Goal: Find specific page/section: Find specific page/section

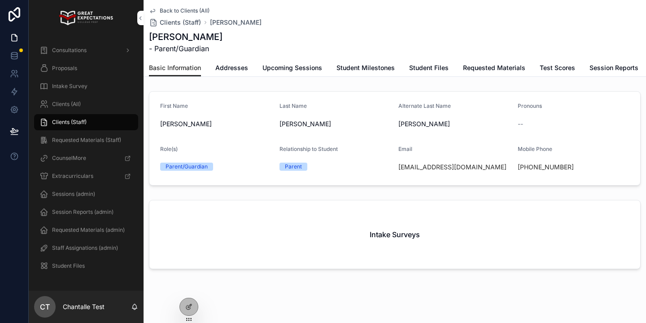
click at [102, 110] on div "Clients (All)" at bounding box center [85, 104] width 93 height 14
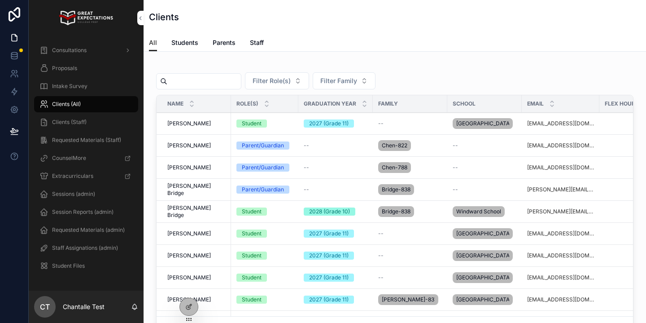
click at [198, 83] on input "scrollable content" at bounding box center [204, 81] width 74 height 13
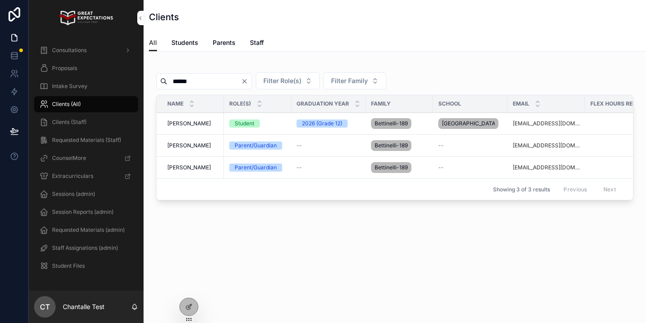
type input "******"
click at [195, 127] on span "[PERSON_NAME]" at bounding box center [189, 123] width 44 height 7
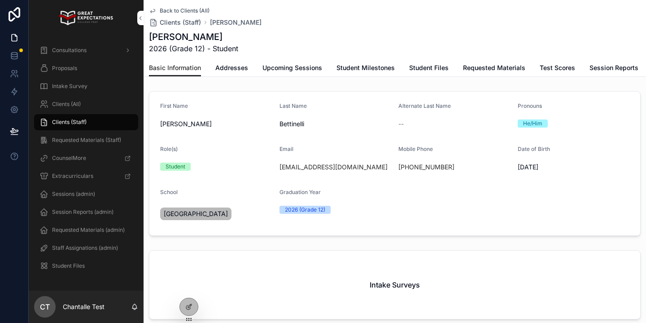
click at [301, 70] on span "Upcoming Sessions" at bounding box center [292, 67] width 60 height 9
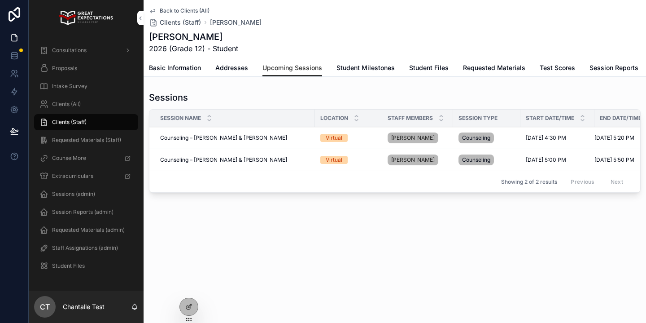
click at [51, 104] on div "Clients (All)" at bounding box center [85, 104] width 93 height 14
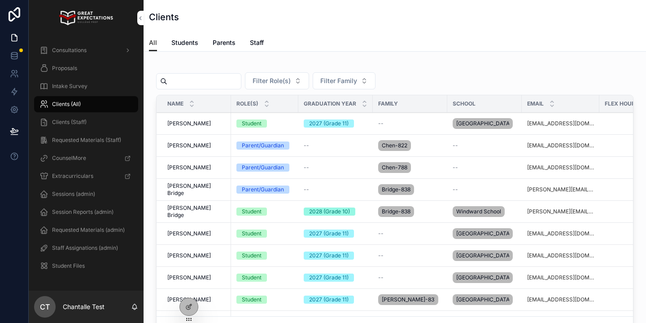
click at [206, 76] on input "scrollable content" at bounding box center [204, 81] width 74 height 13
type input "*****"
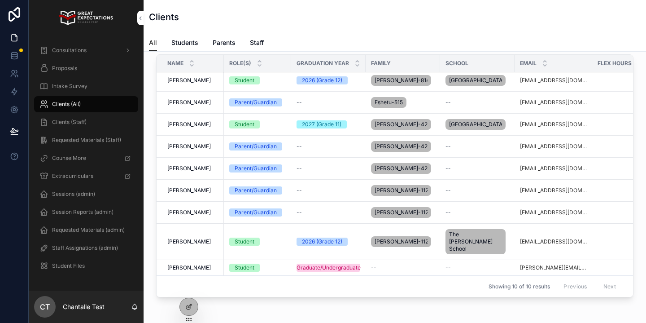
scroll to position [46, 0]
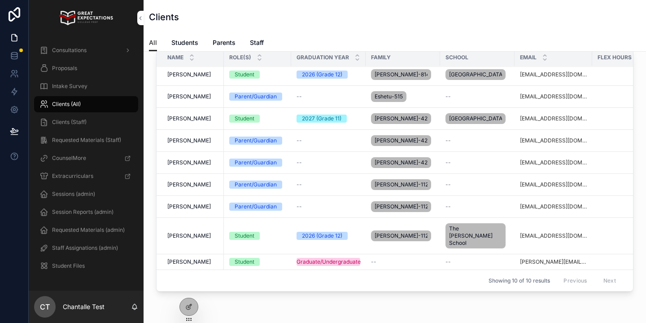
click at [190, 239] on span "[PERSON_NAME]" at bounding box center [189, 235] width 44 height 7
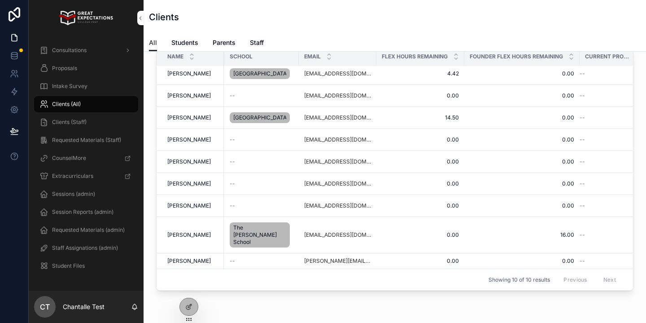
scroll to position [51, 0]
